Goal: Task Accomplishment & Management: Complete application form

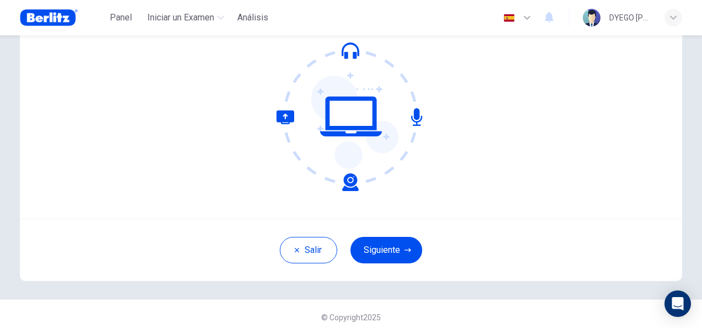
scroll to position [110, 0]
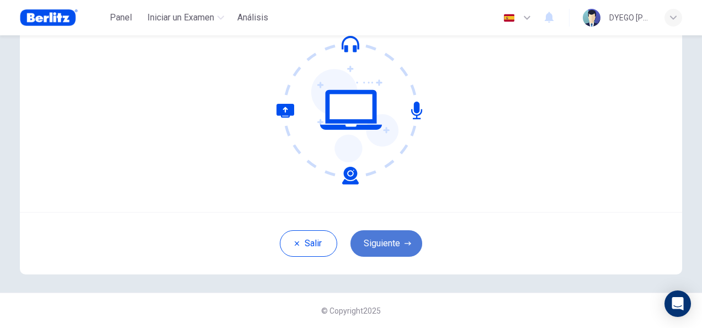
click at [382, 243] on button "Siguiente" at bounding box center [386, 243] width 72 height 26
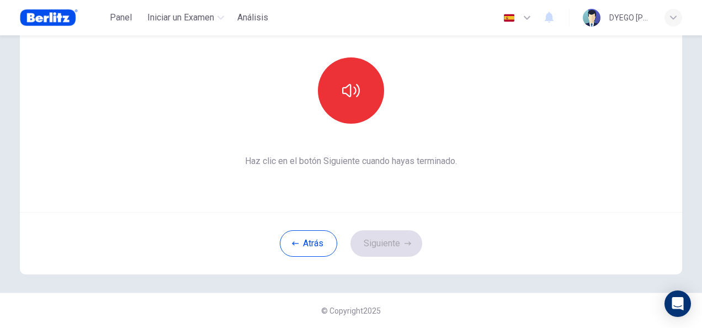
scroll to position [0, 0]
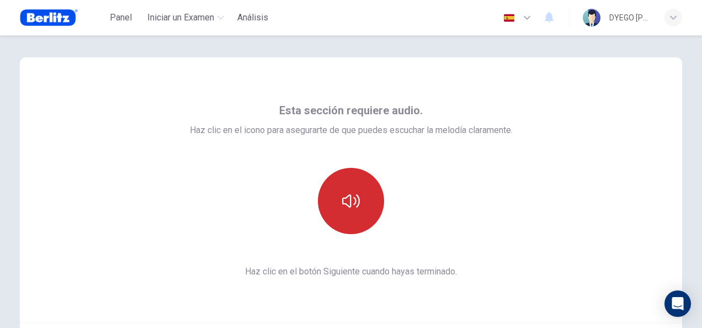
click at [345, 202] on icon "button" at bounding box center [351, 201] width 18 height 18
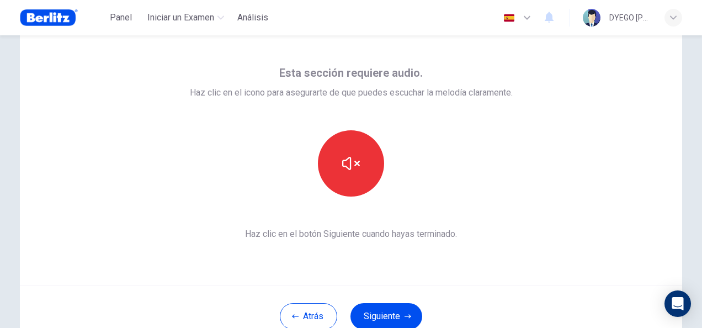
scroll to position [55, 0]
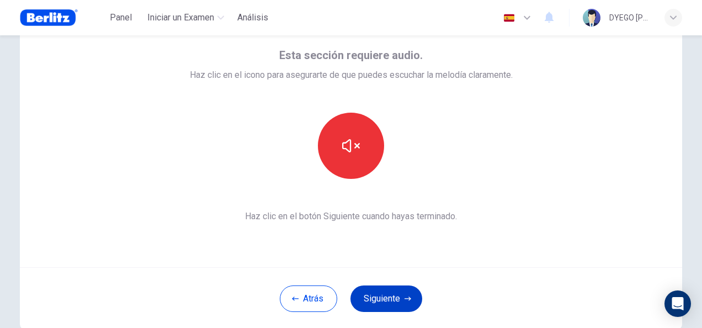
click at [388, 300] on button "Siguiente" at bounding box center [386, 298] width 72 height 26
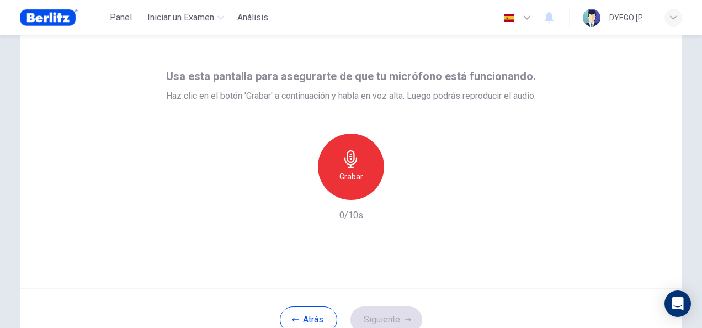
scroll to position [110, 0]
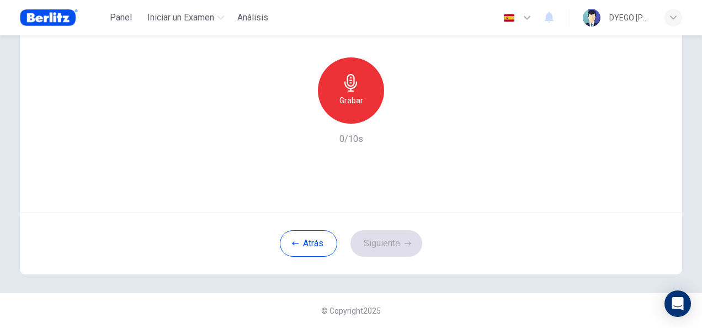
click at [348, 94] on h6 "Grabar" at bounding box center [351, 100] width 24 height 13
click at [385, 243] on button "Siguiente" at bounding box center [386, 243] width 72 height 26
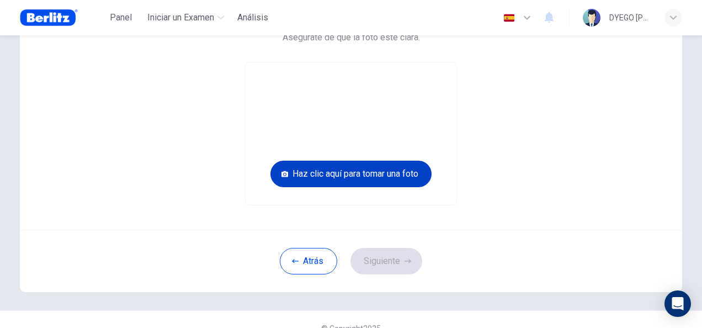
click at [340, 178] on button "Haz clic aquí para tomar una foto" at bounding box center [350, 174] width 161 height 26
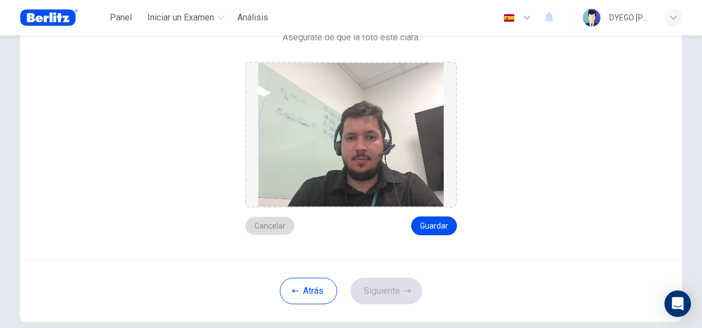
click at [262, 228] on button "Cancelar" at bounding box center [270, 225] width 50 height 19
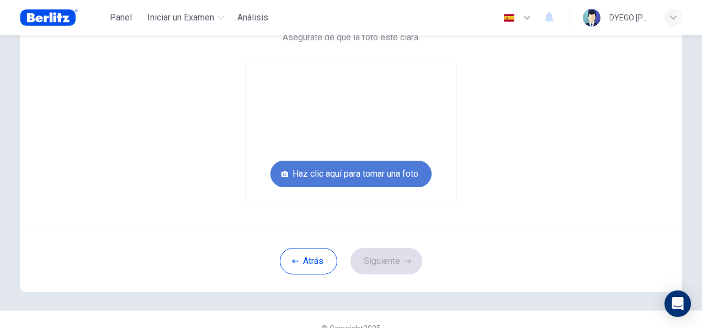
click at [346, 178] on button "Haz clic aquí para tomar una foto" at bounding box center [350, 174] width 161 height 26
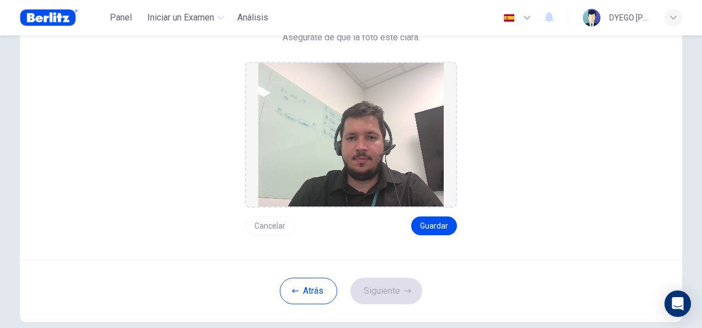
click at [268, 226] on button "Cancelar" at bounding box center [270, 225] width 50 height 19
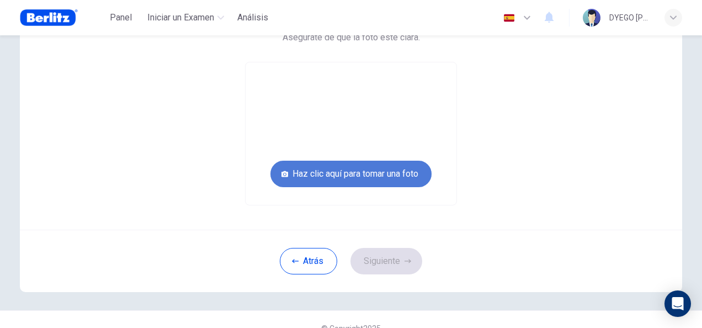
click at [342, 179] on button "Haz clic aquí para tomar una foto" at bounding box center [350, 174] width 161 height 26
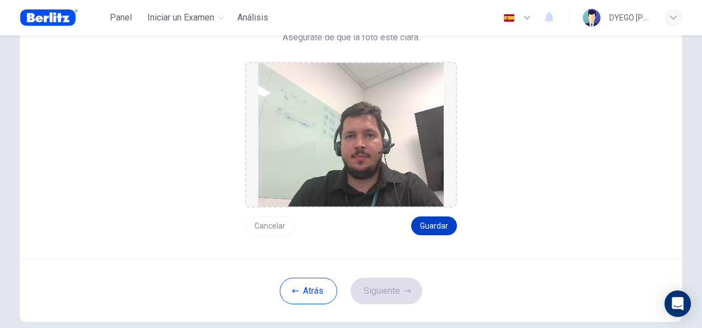
click at [430, 227] on button "Guardar" at bounding box center [434, 225] width 46 height 19
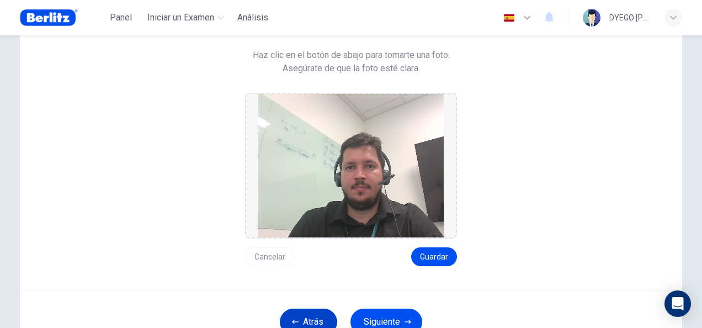
scroll to position [157, 0]
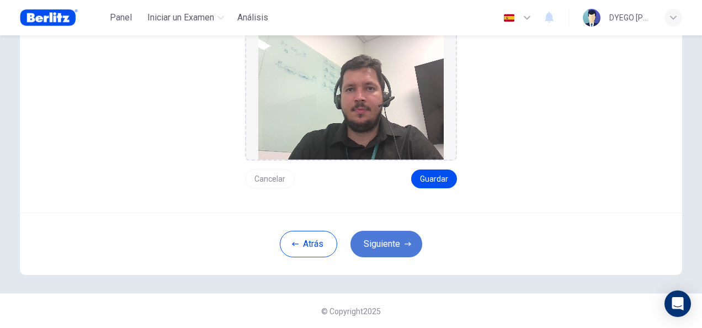
click at [383, 246] on button "Siguiente" at bounding box center [386, 244] width 72 height 26
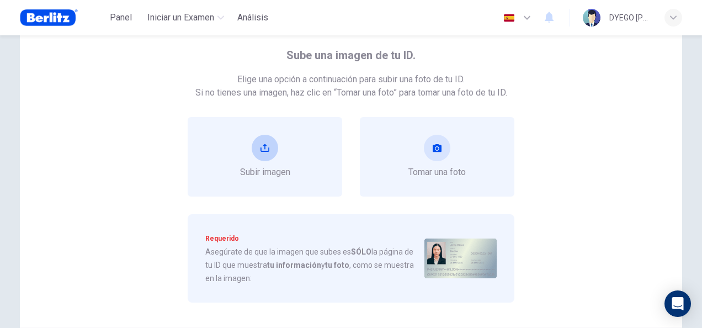
scroll to position [110, 0]
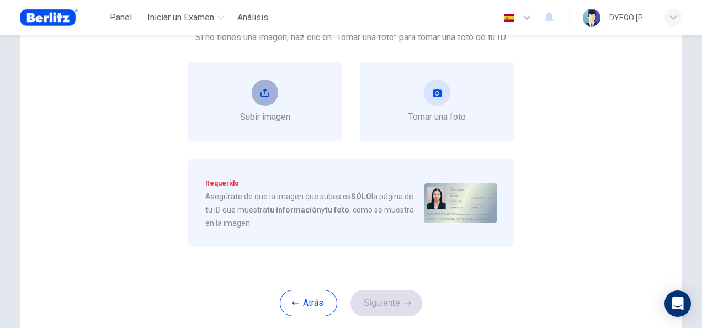
click at [262, 94] on icon "upload" at bounding box center [264, 93] width 9 height 8
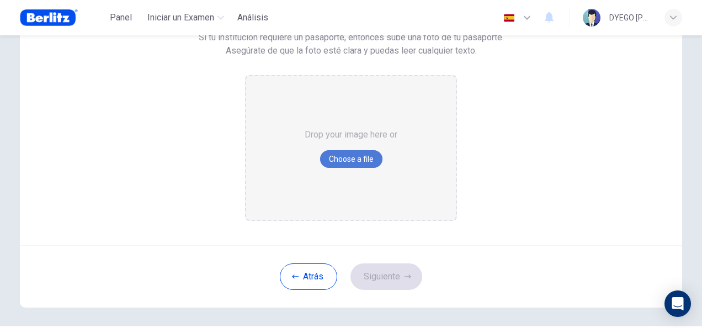
click at [348, 159] on button "Choose a file" at bounding box center [351, 159] width 62 height 18
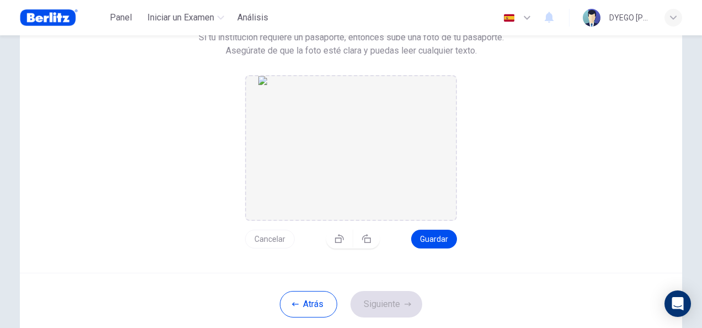
click at [266, 235] on button "Cancelar" at bounding box center [270, 239] width 50 height 19
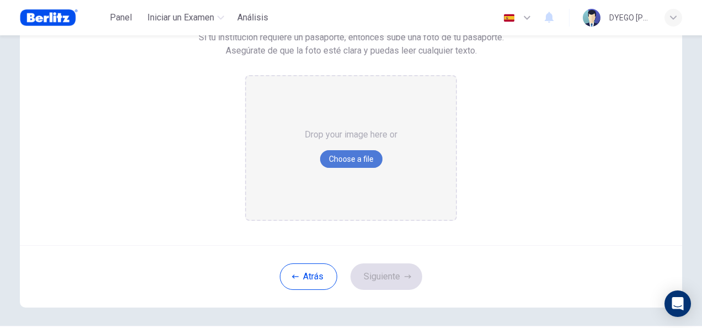
click at [348, 162] on button "Choose a file" at bounding box center [351, 159] width 62 height 18
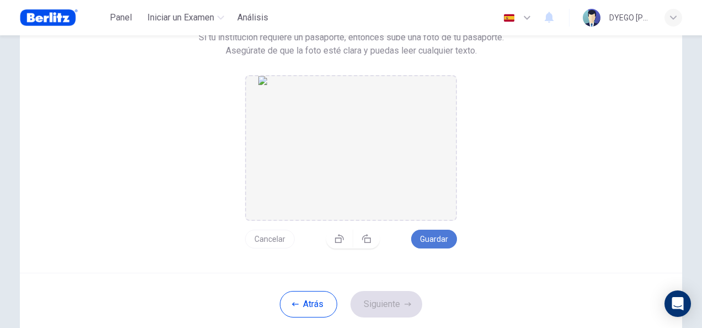
click at [433, 239] on button "Guardar" at bounding box center [434, 239] width 46 height 19
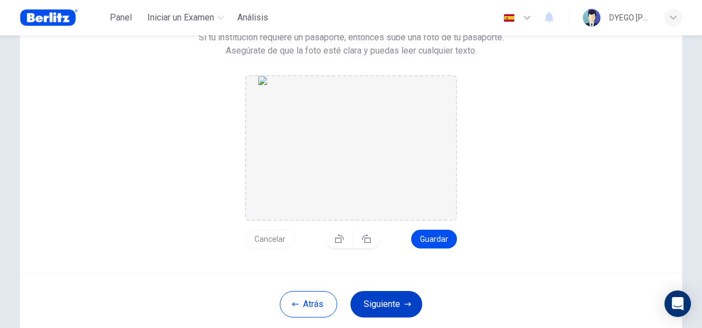
click at [395, 301] on button "Siguiente" at bounding box center [386, 304] width 72 height 26
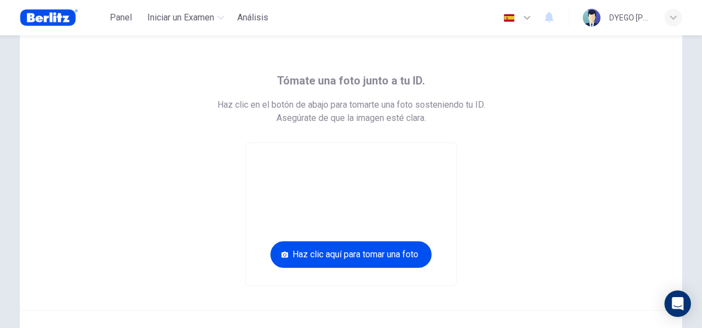
scroll to position [55, 0]
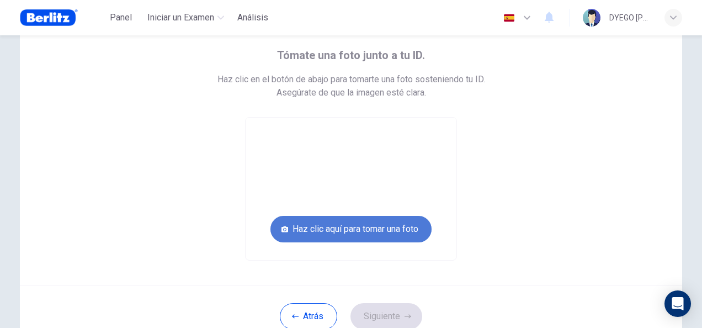
click at [348, 231] on button "Haz clic aquí para tomar una foto" at bounding box center [350, 229] width 161 height 26
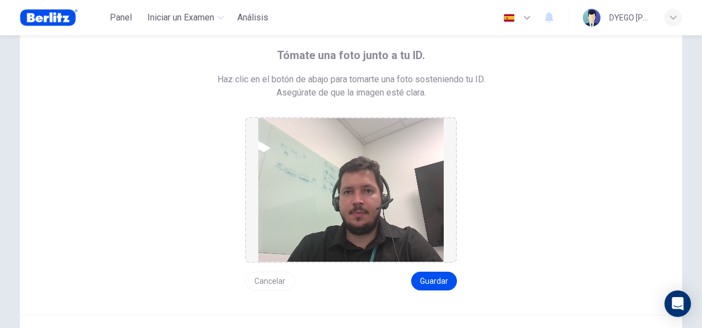
click at [278, 279] on button "Cancelar" at bounding box center [270, 280] width 50 height 19
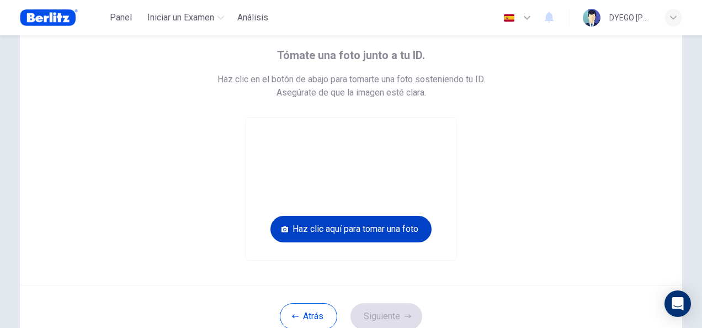
click at [353, 232] on button "Haz clic aquí para tomar una foto" at bounding box center [350, 229] width 161 height 26
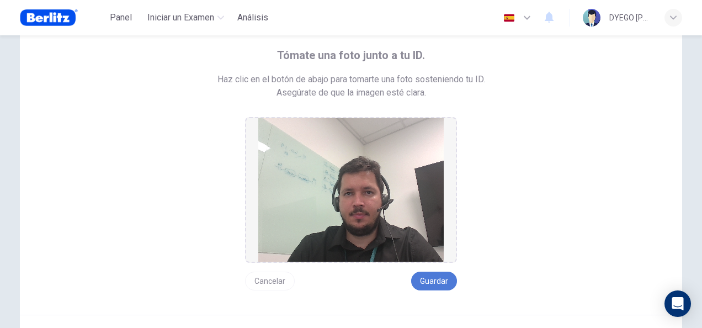
click at [436, 279] on button "Guardar" at bounding box center [434, 280] width 46 height 19
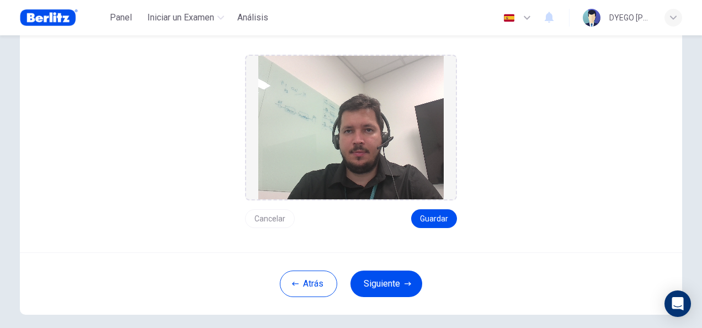
scroll to position [157, 0]
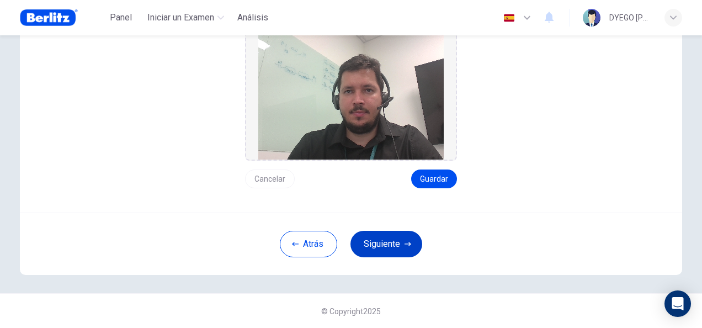
click at [391, 248] on button "Siguiente" at bounding box center [386, 244] width 72 height 26
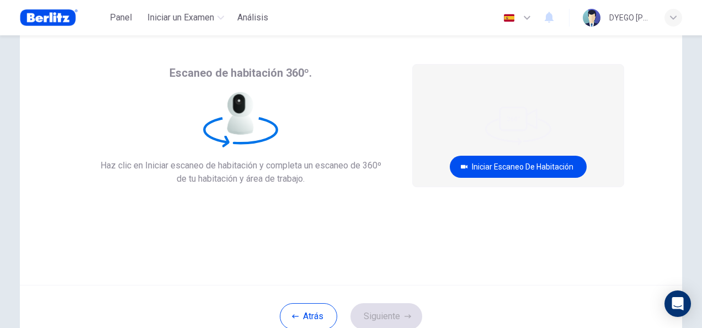
scroll to position [55, 0]
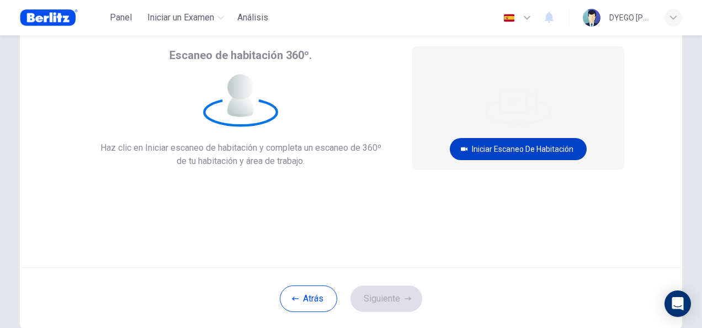
click at [511, 152] on button "Iniciar escaneo de habitación" at bounding box center [518, 149] width 137 height 22
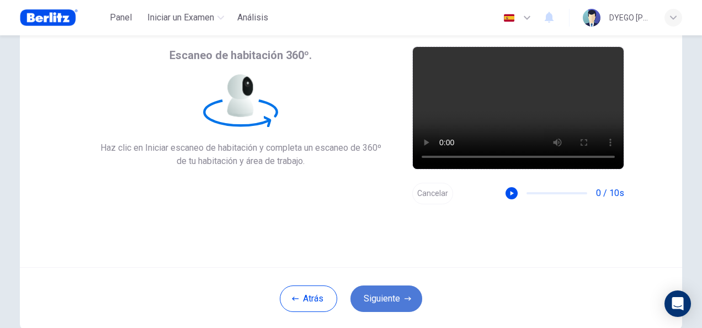
click at [388, 297] on button "Siguiente" at bounding box center [386, 298] width 72 height 26
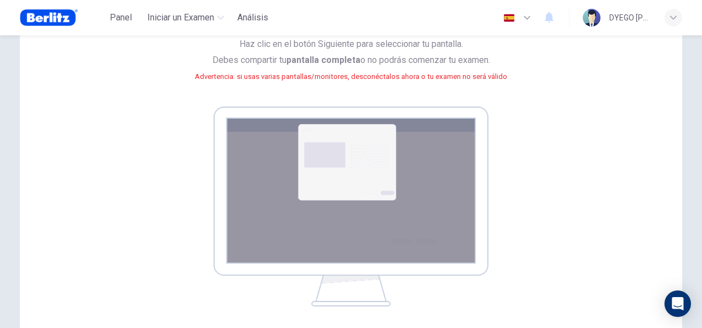
scroll to position [166, 0]
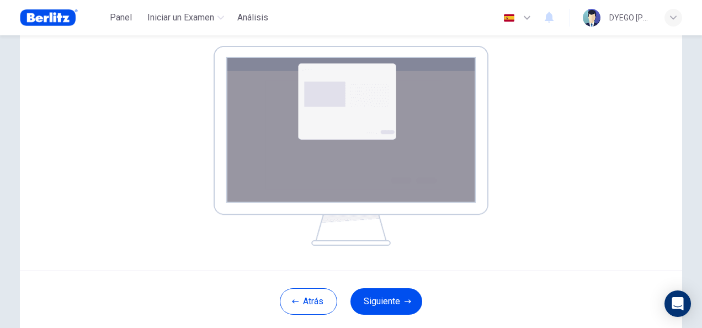
click at [344, 113] on img at bounding box center [351, 146] width 275 height 200
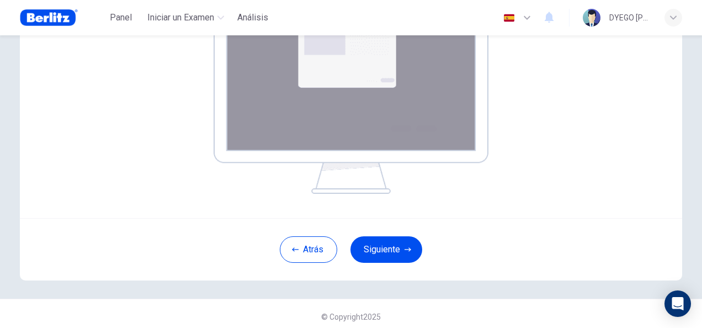
scroll to position [221, 0]
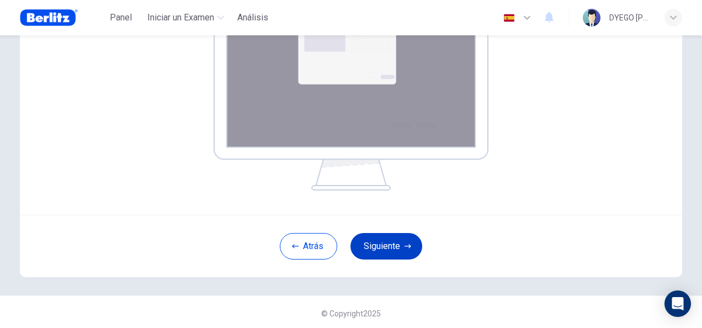
click at [385, 245] on button "Siguiente" at bounding box center [386, 246] width 72 height 26
click at [385, 246] on button "Siguiente" at bounding box center [386, 246] width 72 height 26
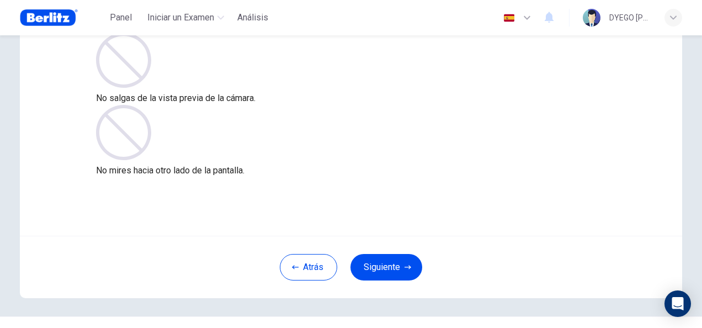
scroll to position [110, 0]
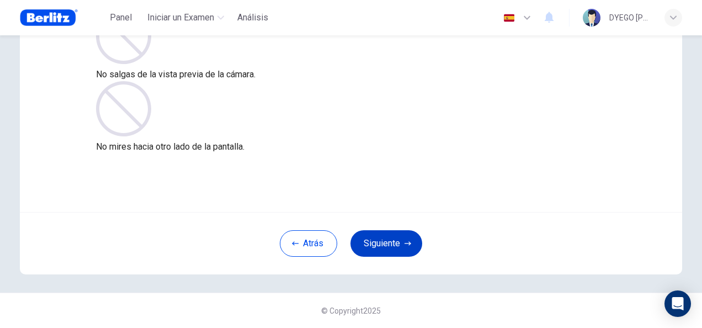
click at [385, 243] on button "Siguiente" at bounding box center [386, 243] width 72 height 26
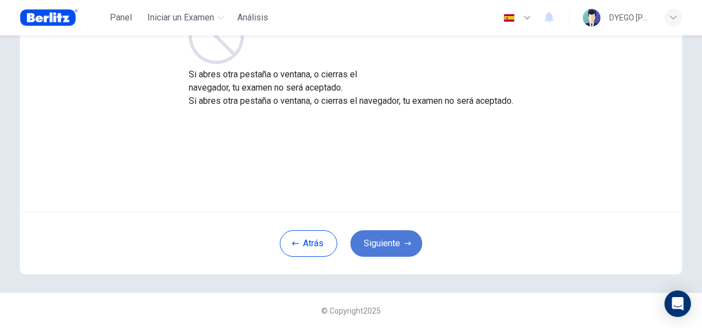
click at [386, 236] on button "Siguiente" at bounding box center [386, 243] width 72 height 26
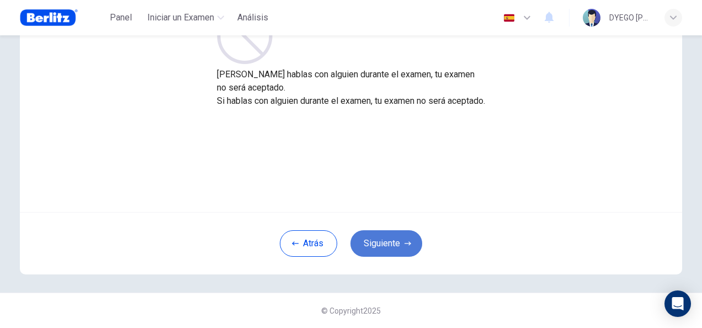
click at [382, 244] on button "Siguiente" at bounding box center [386, 243] width 72 height 26
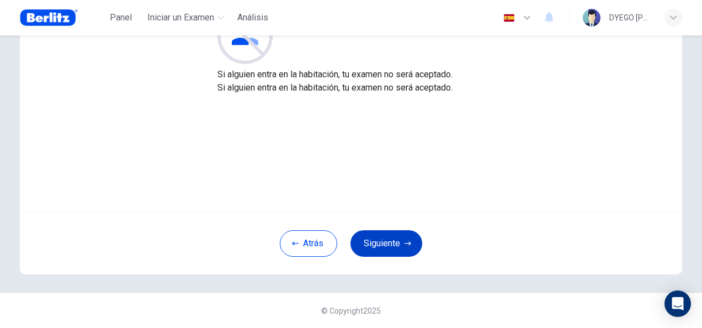
click at [381, 244] on button "Siguiente" at bounding box center [386, 243] width 72 height 26
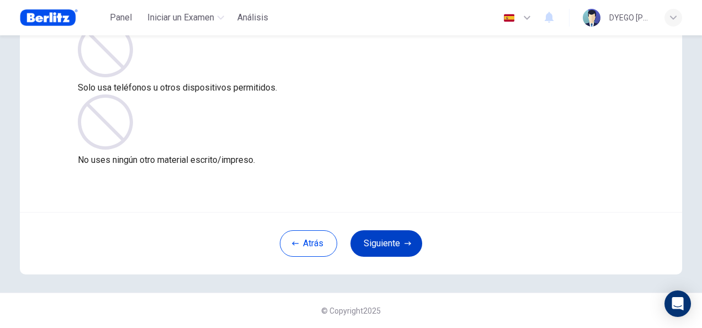
click at [387, 246] on button "Siguiente" at bounding box center [386, 243] width 72 height 26
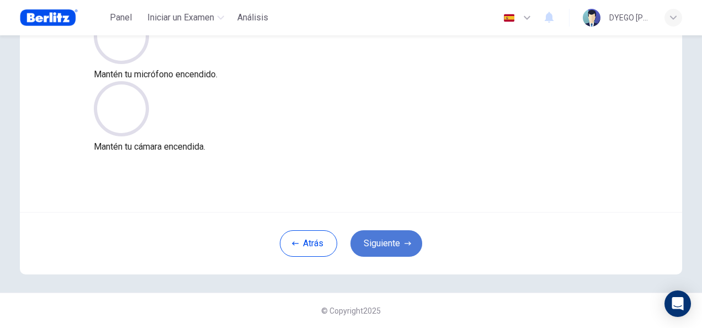
click at [382, 244] on button "Siguiente" at bounding box center [386, 243] width 72 height 26
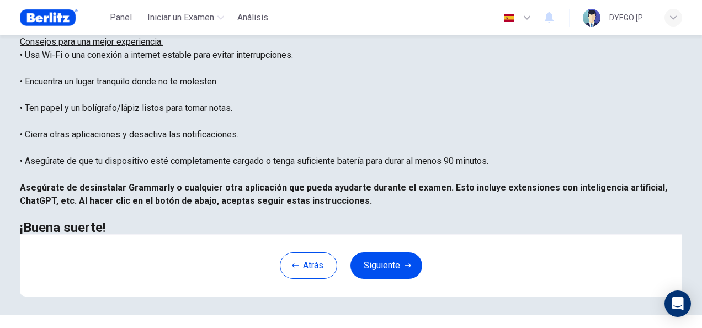
scroll to position [251, 0]
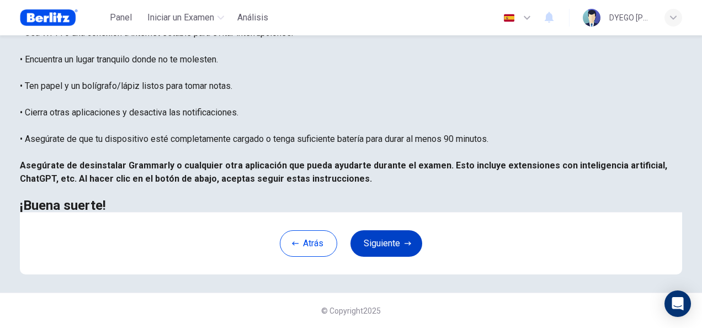
click at [380, 244] on button "Siguiente" at bounding box center [386, 243] width 72 height 26
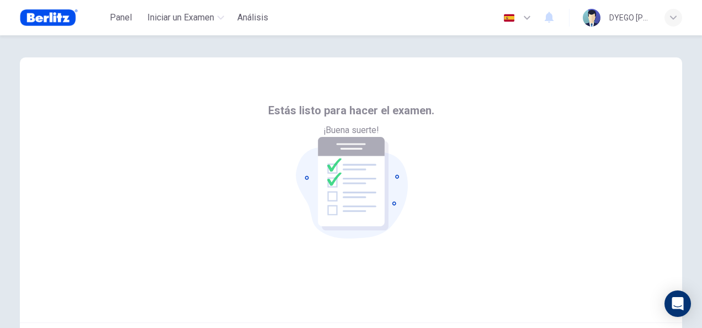
scroll to position [55, 0]
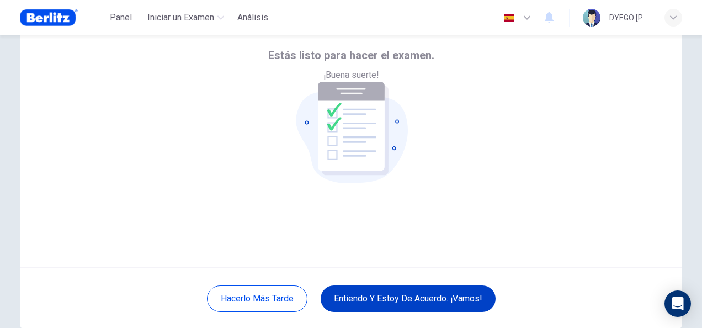
click at [409, 301] on button "Entiendo y estoy de acuerdo. ¡Vamos!" at bounding box center [408, 298] width 175 height 26
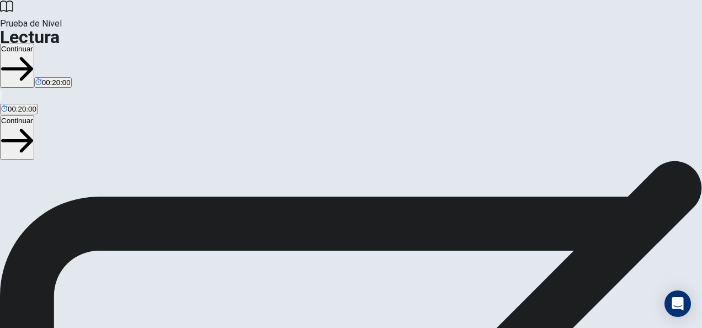
scroll to position [220, 0]
click at [34, 115] on button "Continuar" at bounding box center [17, 137] width 34 height 44
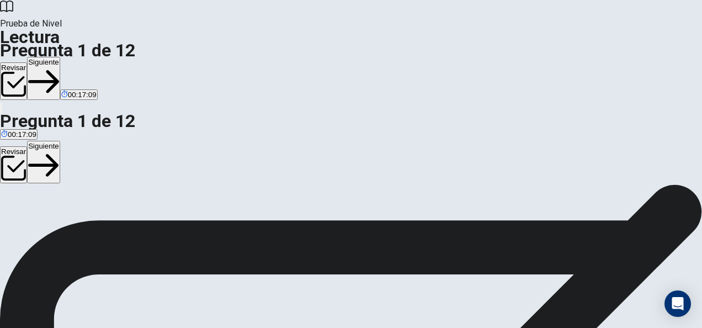
scroll to position [110, 0]
click at [60, 141] on button "Siguiente" at bounding box center [43, 162] width 33 height 43
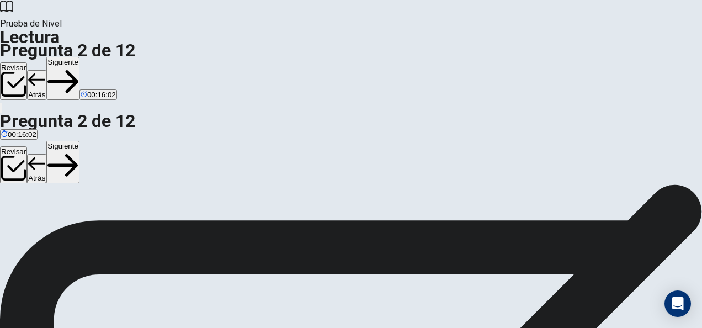
scroll to position [110, 0]
click at [79, 141] on button "Siguiente" at bounding box center [62, 162] width 33 height 43
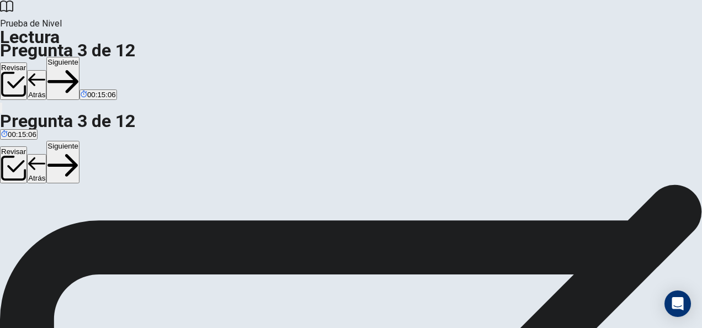
click at [79, 141] on button "Siguiente" at bounding box center [62, 162] width 33 height 43
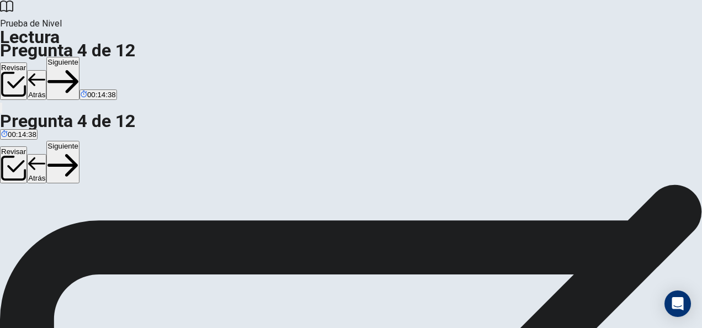
click at [79, 141] on button "Siguiente" at bounding box center [62, 162] width 33 height 43
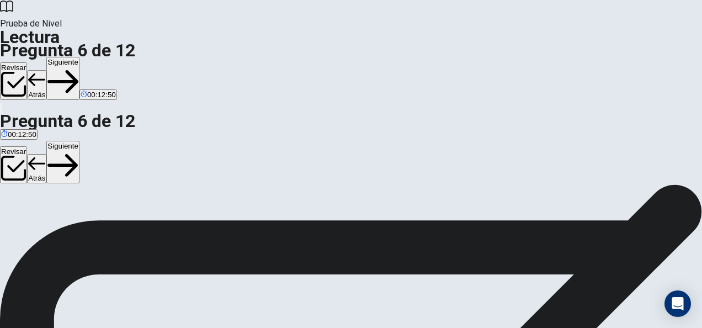
click at [79, 141] on button "Siguiente" at bounding box center [62, 162] width 33 height 43
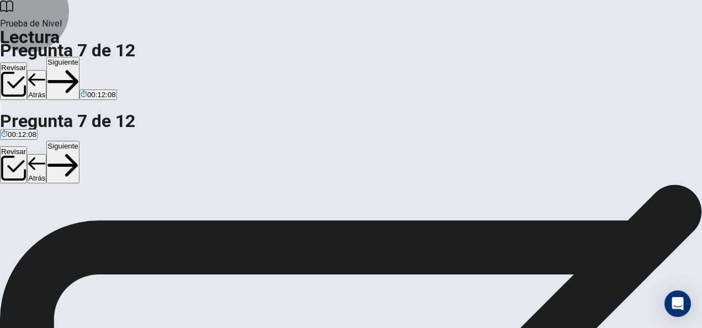
click at [79, 141] on button "Siguiente" at bounding box center [62, 162] width 33 height 43
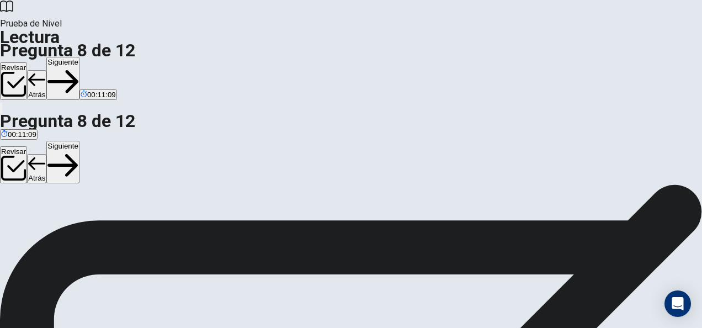
scroll to position [71, 0]
click at [79, 141] on button "Siguiente" at bounding box center [62, 162] width 33 height 43
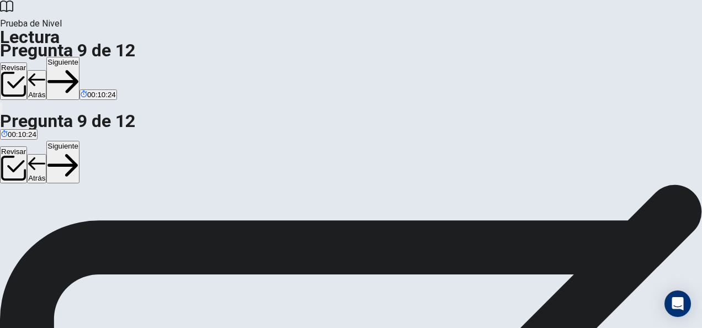
scroll to position [110, 0]
click at [79, 141] on button "Siguiente" at bounding box center [62, 162] width 33 height 43
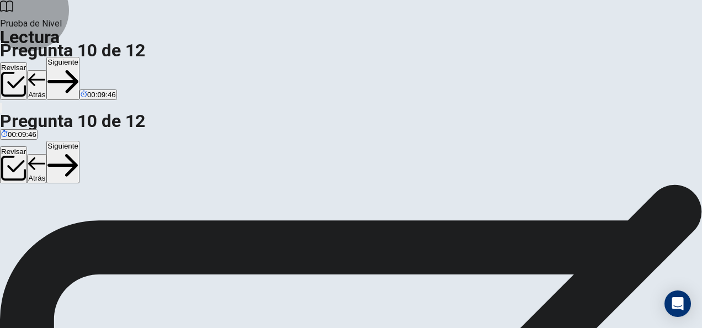
click at [79, 141] on button "Siguiente" at bounding box center [62, 162] width 33 height 43
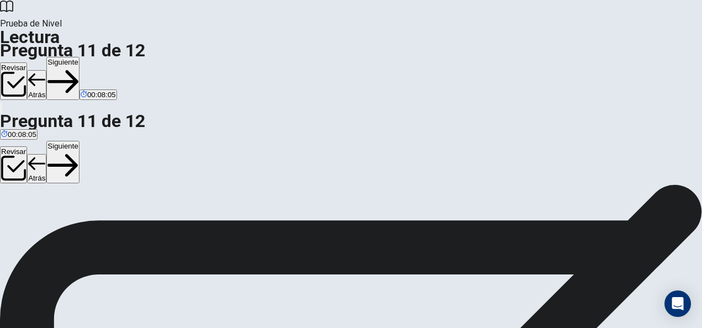
scroll to position [110, 0]
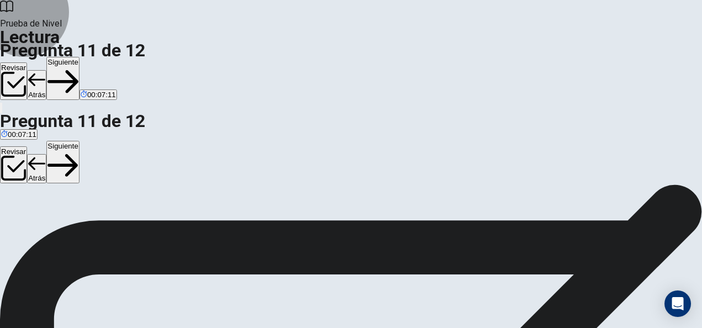
click at [79, 141] on button "Siguiente" at bounding box center [62, 162] width 33 height 43
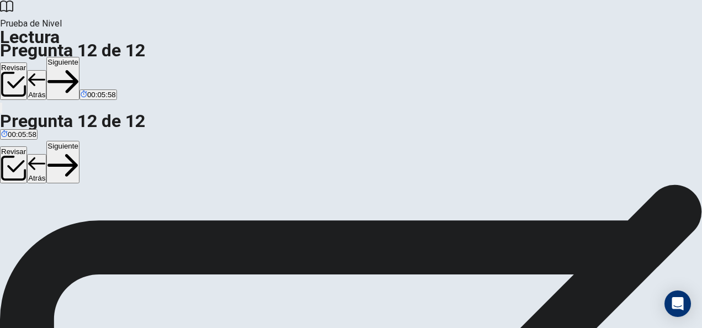
scroll to position [0, 0]
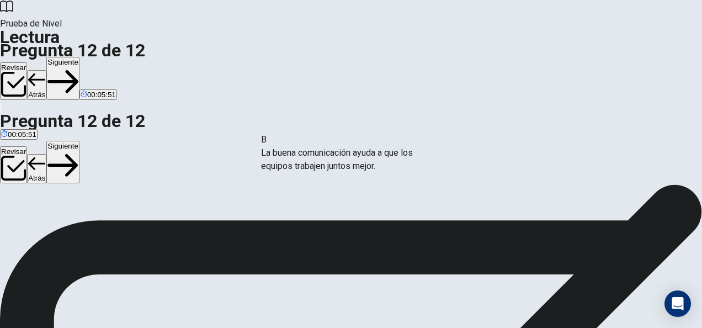
drag, startPoint x: 121, startPoint y: 213, endPoint x: 332, endPoint y: 160, distance: 217.9
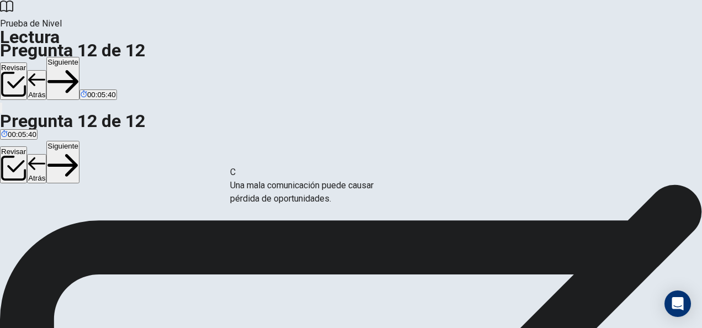
drag, startPoint x: 102, startPoint y: 218, endPoint x: 293, endPoint y: 199, distance: 191.9
drag, startPoint x: 120, startPoint y: 265, endPoint x: 346, endPoint y: 246, distance: 226.5
click at [79, 141] on button "Siguiente" at bounding box center [62, 162] width 33 height 43
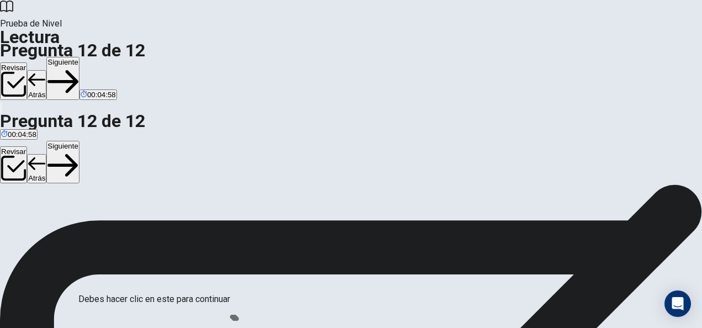
scroll to position [102, 0]
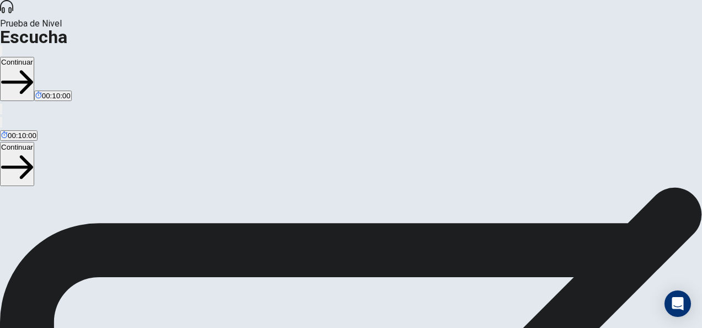
scroll to position [276, 0]
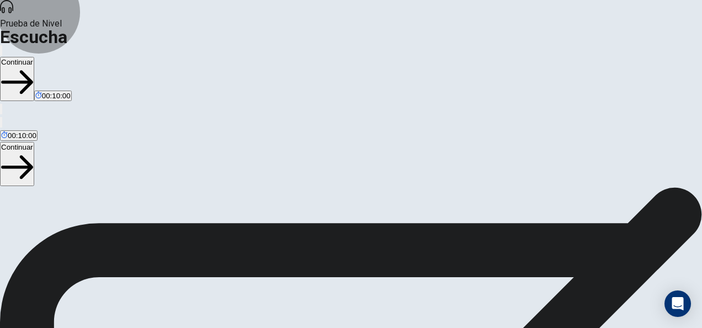
click at [34, 142] on button "Continuar" at bounding box center [17, 164] width 34 height 44
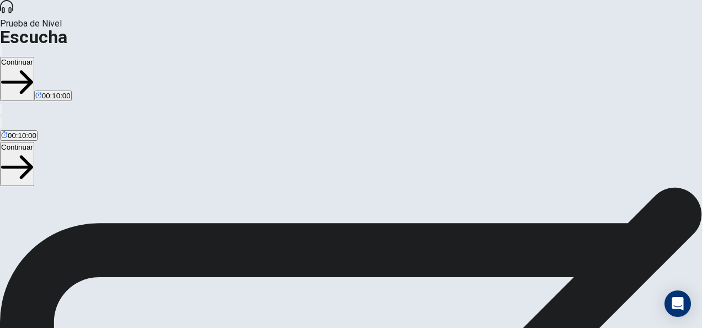
scroll to position [151, 0]
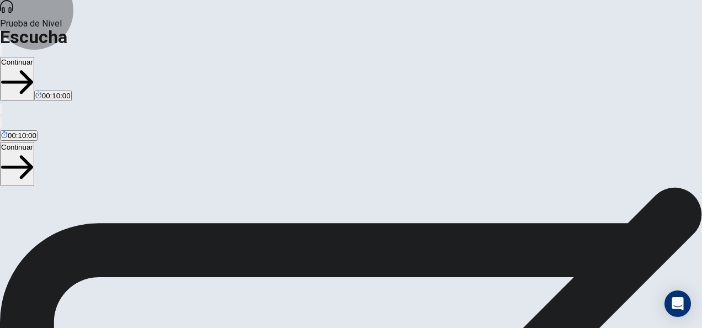
click at [34, 142] on button "Continuar" at bounding box center [17, 164] width 34 height 44
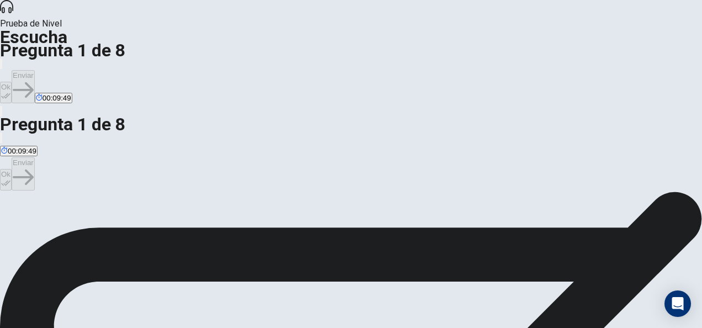
scroll to position [0, 0]
click at [13, 13] on icon at bounding box center [6, 6] width 13 height 13
click at [14, 142] on icon "button" at bounding box center [7, 147] width 13 height 10
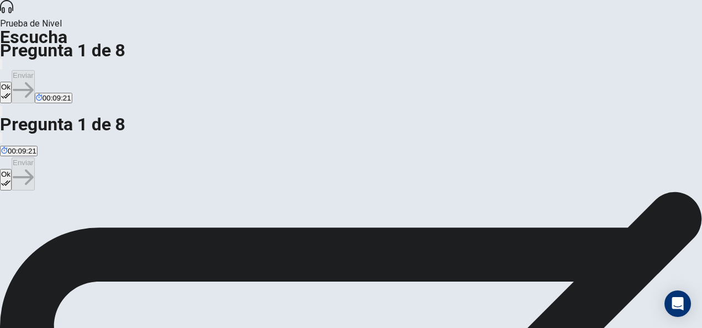
scroll to position [0, 0]
click at [12, 169] on button "Ok" at bounding box center [6, 180] width 12 height 22
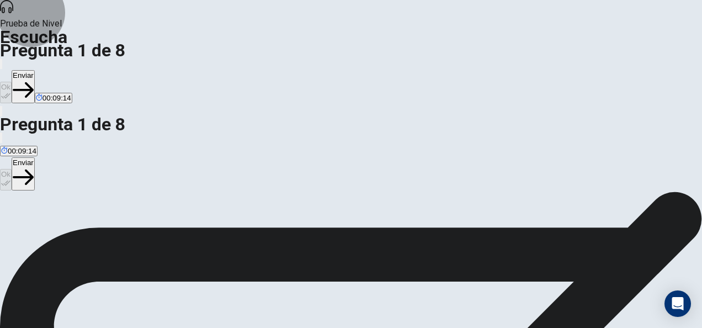
click at [35, 157] on button "Enviar" at bounding box center [23, 173] width 23 height 33
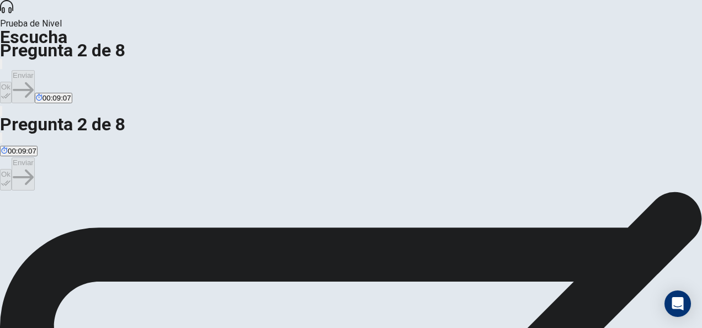
scroll to position [55, 0]
click at [12, 169] on button "Ok" at bounding box center [6, 180] width 12 height 22
click at [35, 157] on button "Enviar" at bounding box center [23, 173] width 23 height 33
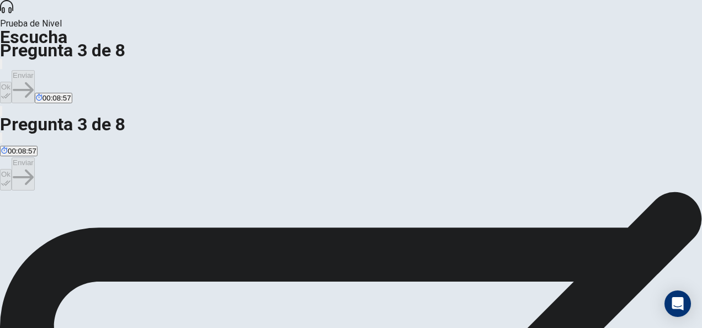
scroll to position [55, 0]
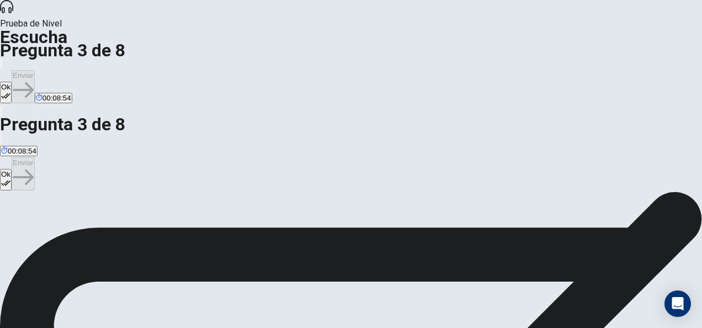
scroll to position [0, 0]
click at [12, 169] on button "Ok" at bounding box center [6, 180] width 12 height 22
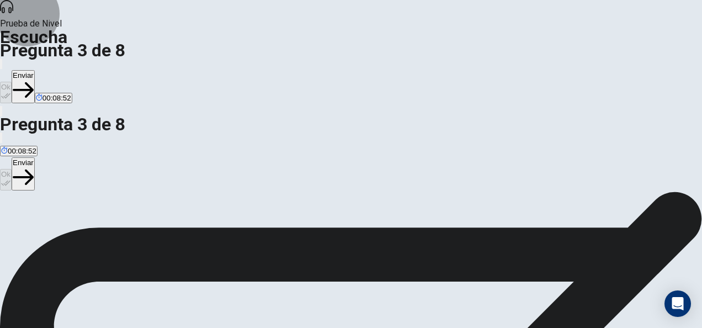
click at [35, 157] on button "Enviar" at bounding box center [23, 173] width 23 height 33
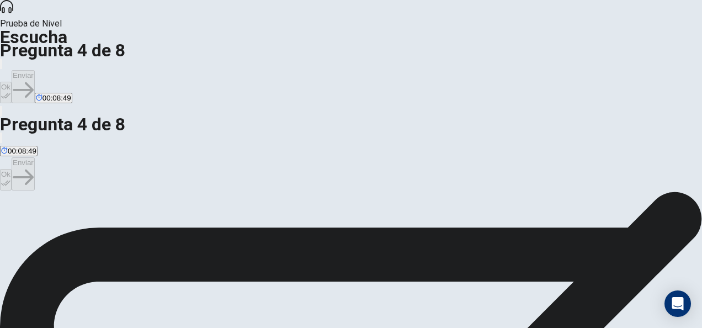
scroll to position [55, 0]
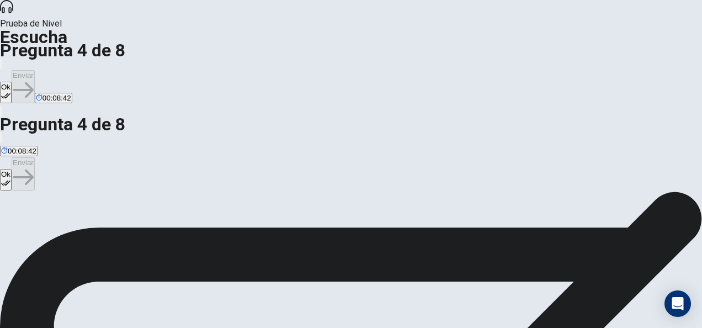
scroll to position [0, 0]
click at [10, 180] on icon "button" at bounding box center [5, 183] width 9 height 6
click at [35, 157] on button "Enviar" at bounding box center [23, 173] width 23 height 33
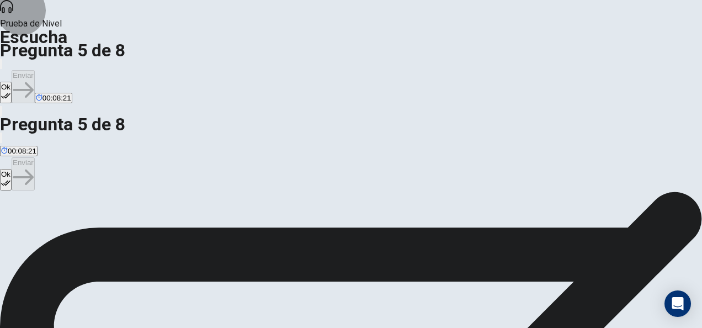
click at [12, 169] on button "Ok" at bounding box center [6, 180] width 12 height 22
click at [35, 157] on button "Enviar" at bounding box center [23, 173] width 23 height 33
click at [12, 169] on button "Ok" at bounding box center [6, 180] width 12 height 22
click at [35, 157] on button "Enviar" at bounding box center [23, 173] width 23 height 33
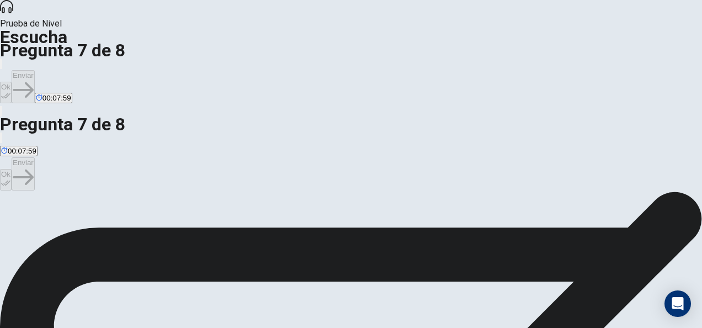
click at [10, 178] on icon "button" at bounding box center [5, 182] width 9 height 9
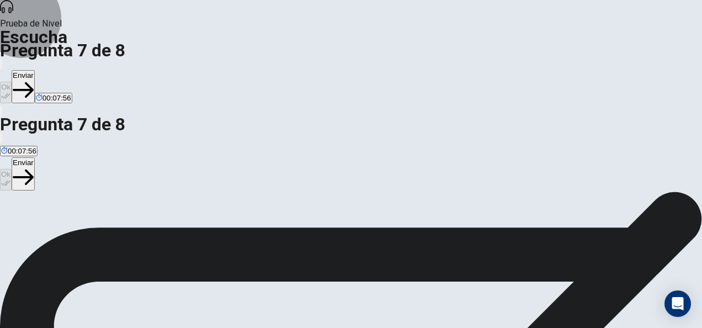
click at [35, 157] on button "Enviar" at bounding box center [23, 173] width 23 height 33
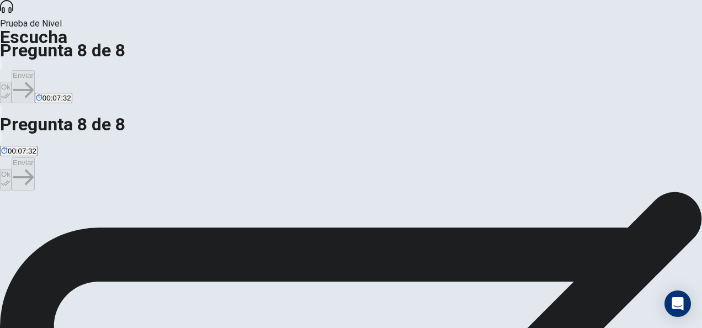
click at [12, 169] on button "Ok" at bounding box center [6, 180] width 12 height 22
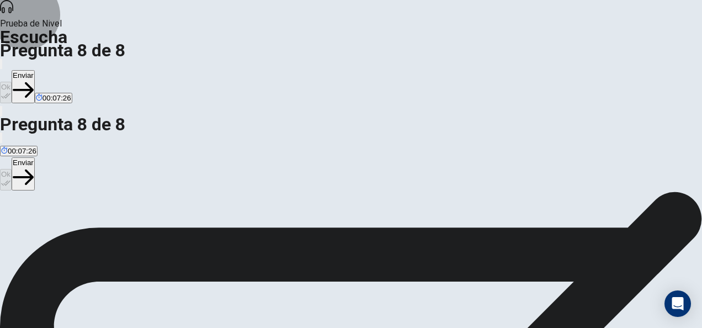
click at [35, 157] on button "Enviar" at bounding box center [23, 173] width 23 height 33
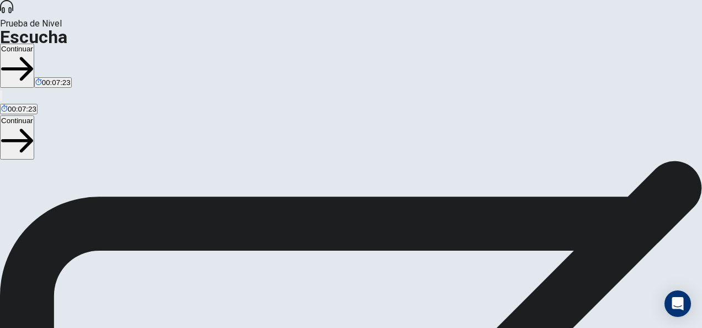
scroll to position [166, 0]
click at [34, 115] on button "Continuar" at bounding box center [17, 137] width 34 height 44
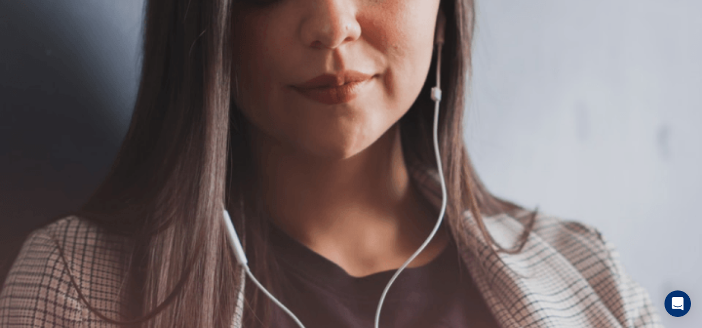
scroll to position [334, 0]
click at [34, 129] on button "Continuar" at bounding box center [17, 151] width 34 height 44
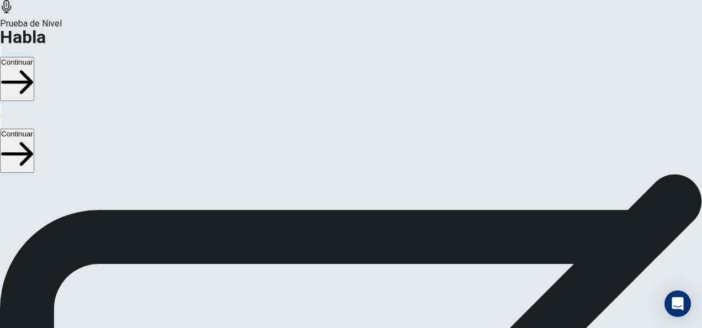
scroll to position [211, 0]
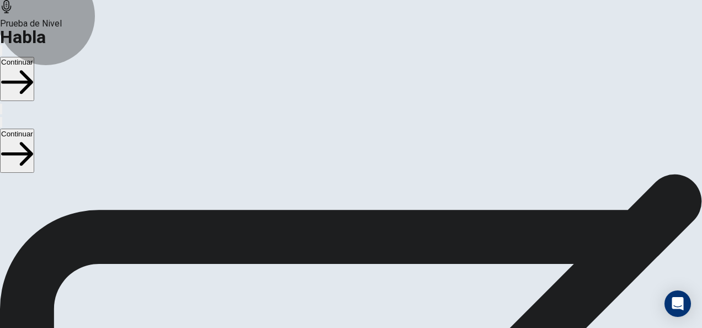
click at [34, 129] on button "Continuar" at bounding box center [17, 151] width 34 height 44
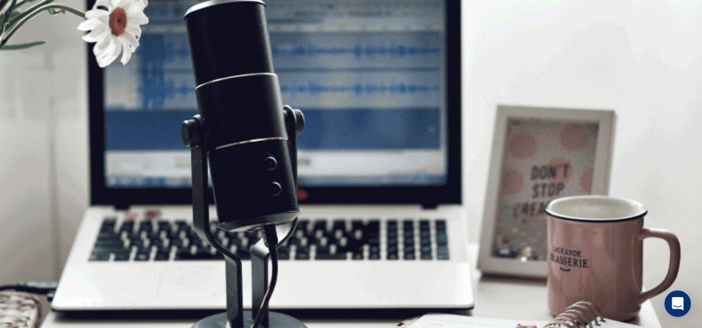
scroll to position [3, 0]
click at [34, 129] on button "Continuar" at bounding box center [17, 151] width 34 height 44
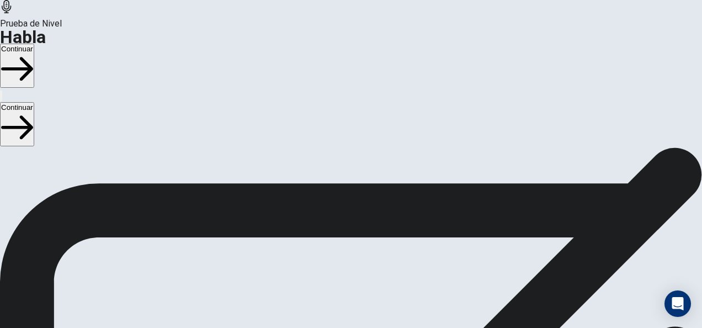
scroll to position [0, 0]
click at [34, 102] on button "Continuar" at bounding box center [17, 124] width 34 height 44
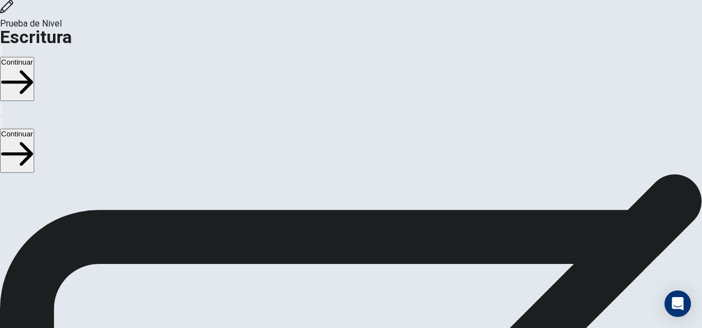
click at [34, 129] on button "Continuar" at bounding box center [17, 151] width 34 height 44
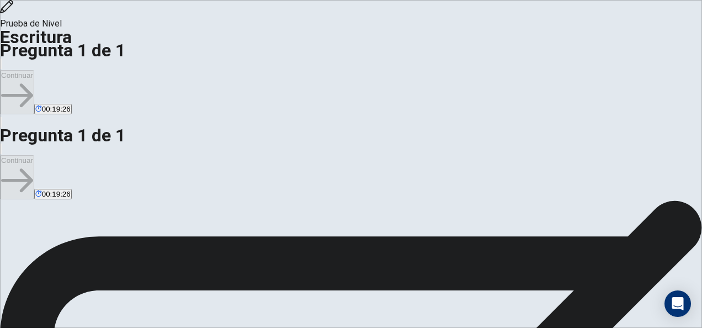
scroll to position [55, 0]
drag, startPoint x: 484, startPoint y: 180, endPoint x: 359, endPoint y: 170, distance: 125.6
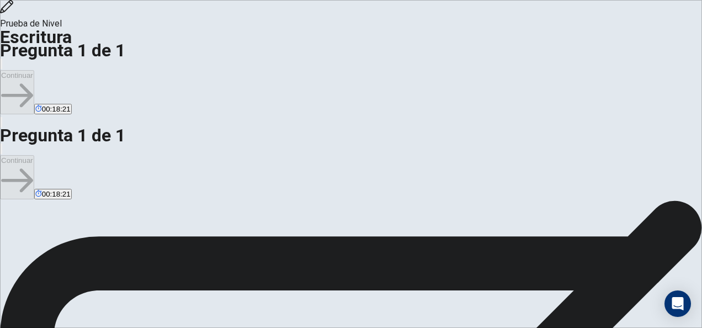
scroll to position [55, 0]
drag, startPoint x: 459, startPoint y: 122, endPoint x: 356, endPoint y: 121, distance: 102.6
type textarea "*"
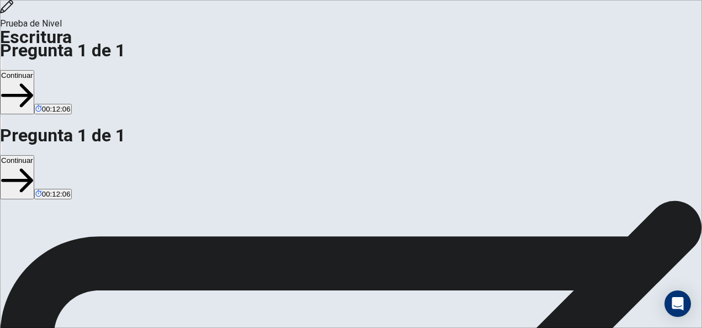
scroll to position [110, 0]
drag, startPoint x: 441, startPoint y: 192, endPoint x: 445, endPoint y: 198, distance: 6.7
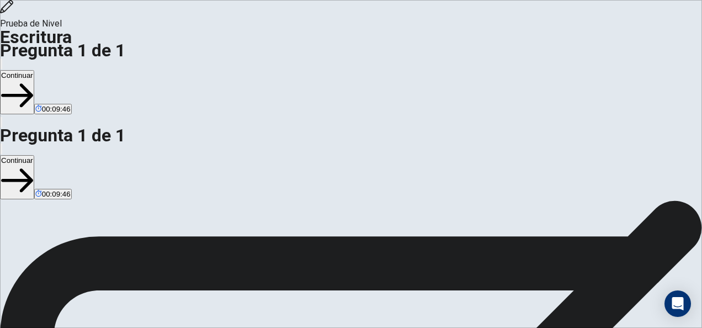
type textarea "**********"
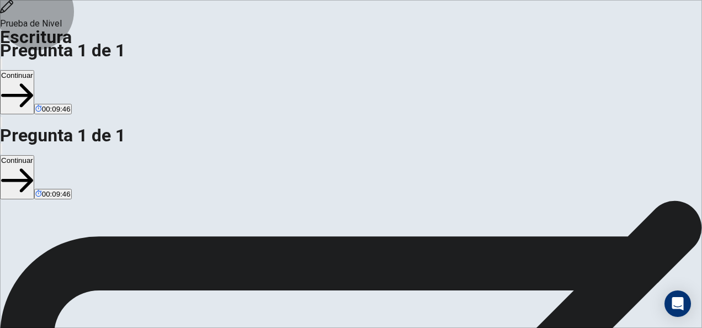
click at [34, 155] on button "Continuar" at bounding box center [17, 177] width 34 height 44
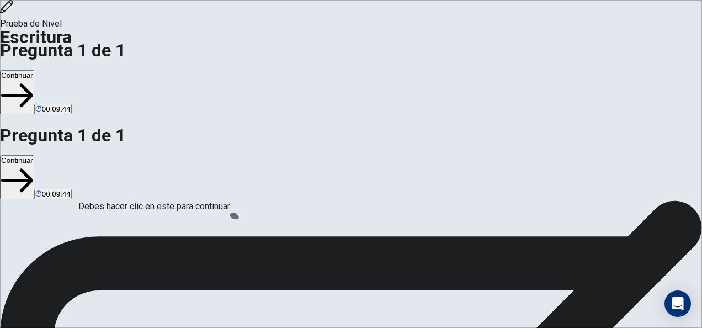
scroll to position [102, 0]
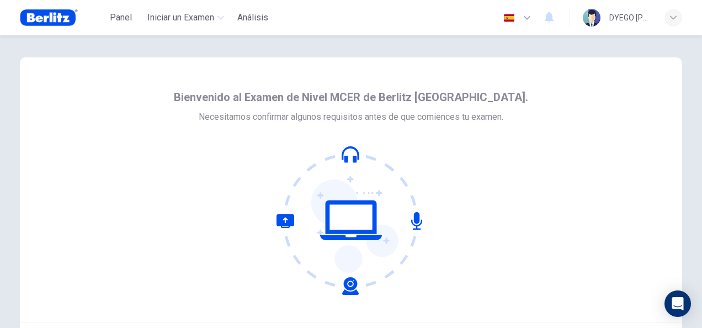
click at [638, 18] on div "DYEGO [PERSON_NAME] [PERSON_NAME]" at bounding box center [630, 17] width 42 height 13
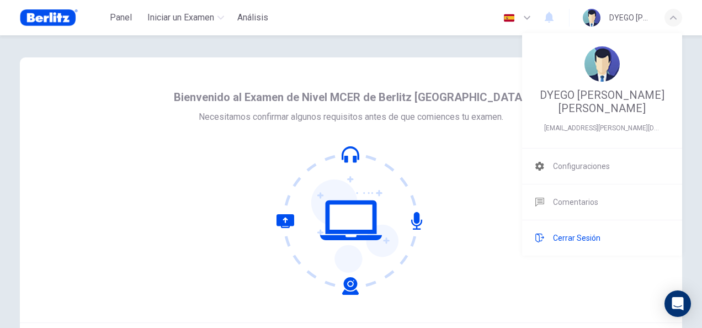
click at [578, 237] on span "Cerrar Sesión" at bounding box center [576, 237] width 47 height 13
